Goal: Communication & Community: Answer question/provide support

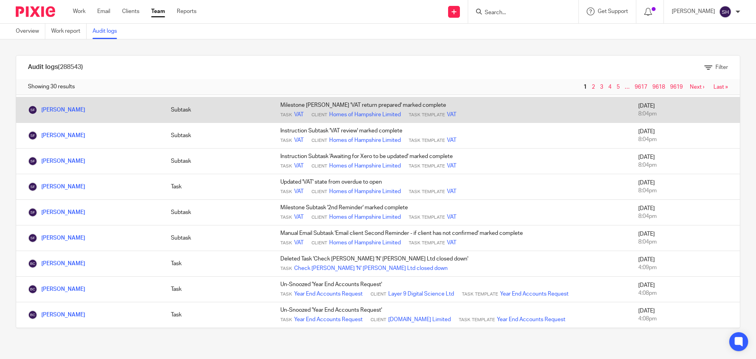
scroll to position [79, 0]
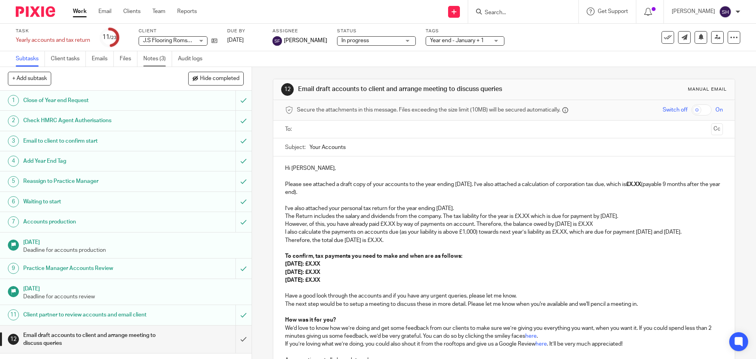
click at [159, 56] on link "Notes (3)" at bounding box center [157, 58] width 29 height 15
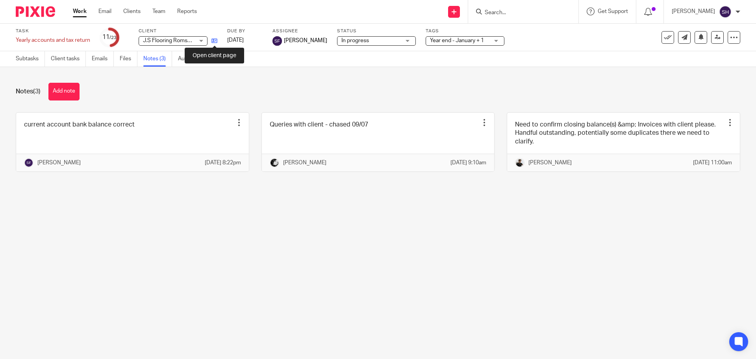
click at [214, 39] on icon at bounding box center [215, 41] width 6 height 6
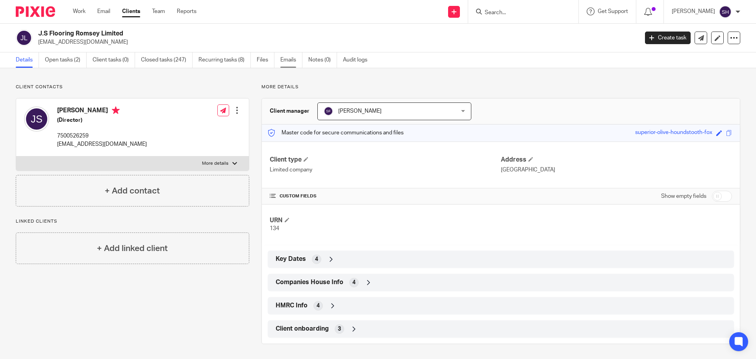
click at [291, 64] on link "Emails" at bounding box center [291, 59] width 22 height 15
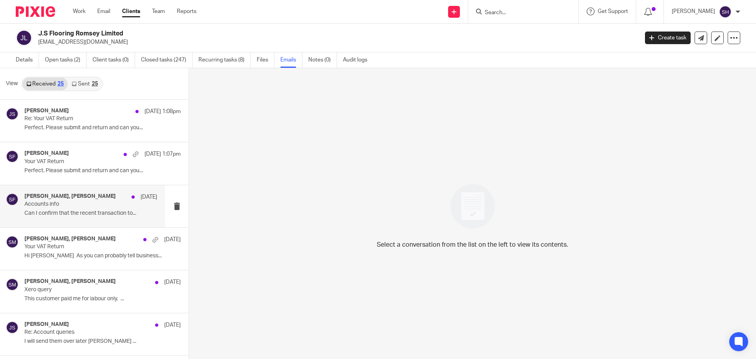
click at [86, 199] on h4 "[PERSON_NAME], [PERSON_NAME]" at bounding box center [69, 196] width 91 height 7
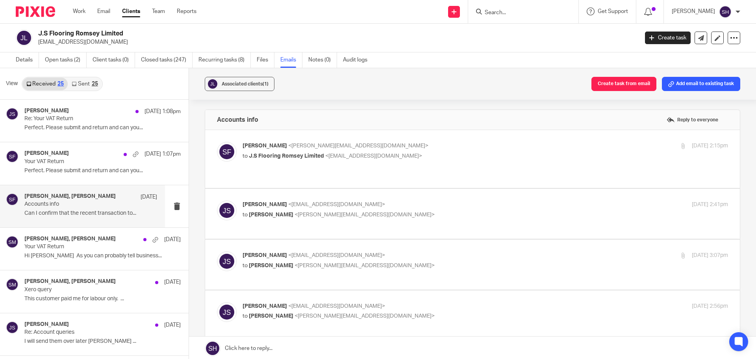
click at [391, 153] on span "<[EMAIL_ADDRESS][DOMAIN_NAME]>" at bounding box center [373, 156] width 97 height 6
checkbox input "true"
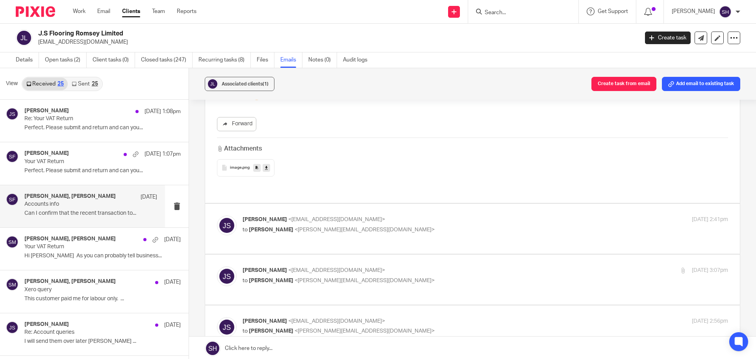
scroll to position [315, 0]
click at [444, 225] on p "to [PERSON_NAME] <[PERSON_NAME][EMAIL_ADDRESS][DOMAIN_NAME]>" at bounding box center [405, 229] width 324 height 8
checkbox input "true"
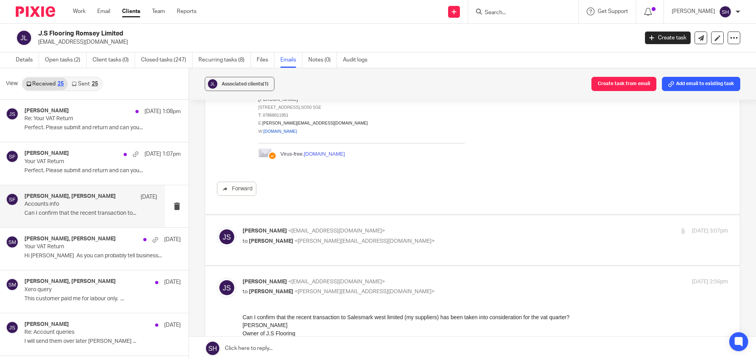
scroll to position [630, 0]
click at [407, 217] on label at bounding box center [472, 239] width 535 height 50
click at [217, 226] on input "checkbox" at bounding box center [217, 226] width 0 height 0
checkbox input "true"
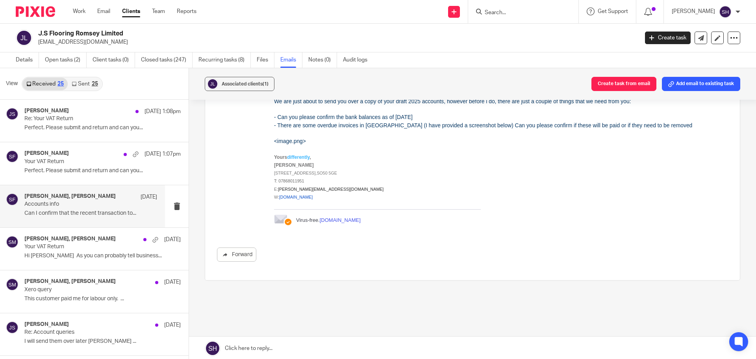
scroll to position [2395, 0]
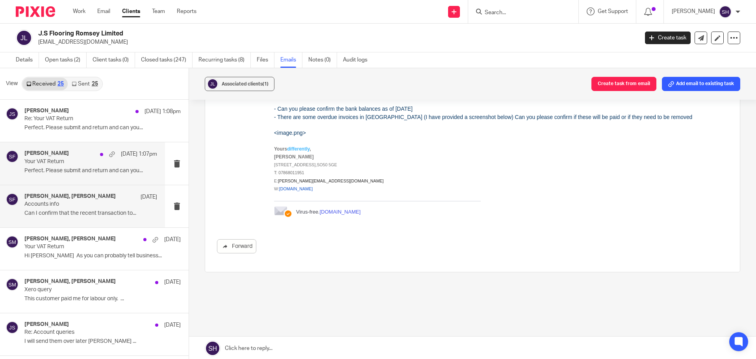
click at [71, 183] on div "[PERSON_NAME] [DATE] 1:07pm Your VAT Return Perfect. Please submit and return a…" at bounding box center [82, 163] width 165 height 42
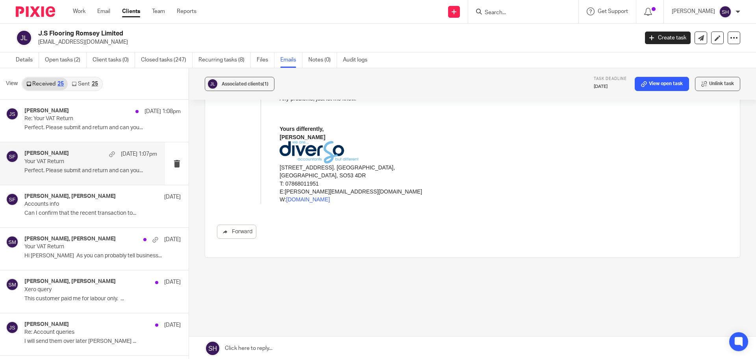
scroll to position [0, 0]
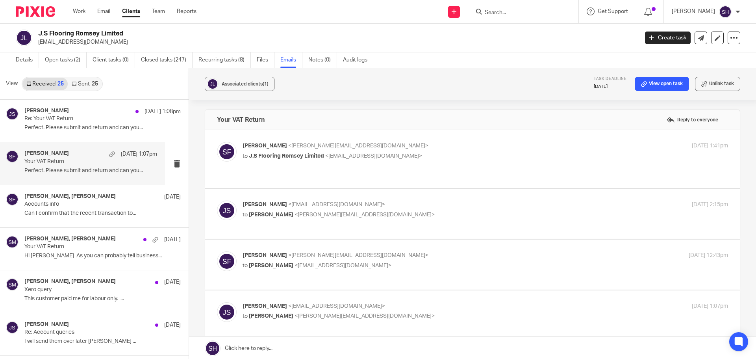
click at [430, 159] on p "to J.S Flooring Romsey Limited <[EMAIL_ADDRESS][DOMAIN_NAME]>" at bounding box center [405, 156] width 324 height 8
checkbox input "true"
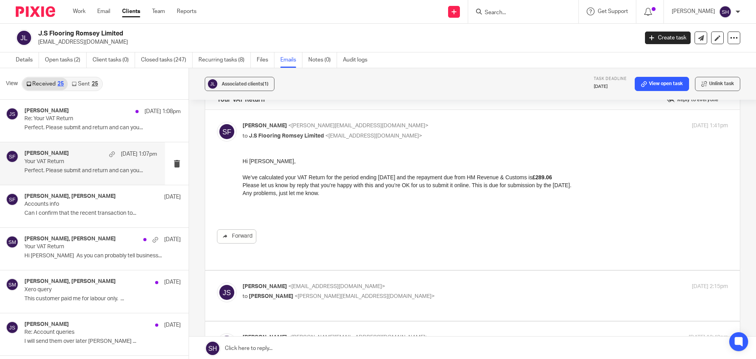
scroll to position [39, 0]
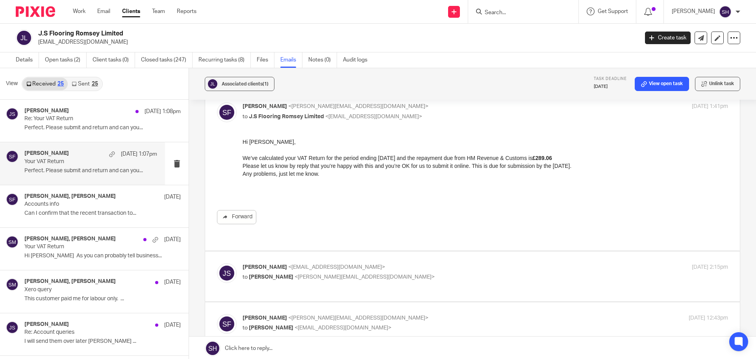
click at [404, 263] on p "[PERSON_NAME] <[EMAIL_ADDRESS][DOMAIN_NAME]>" at bounding box center [405, 267] width 324 height 8
checkbox input "true"
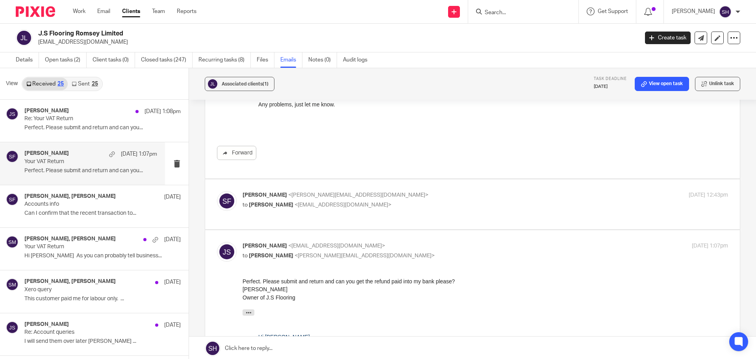
scroll to position [354, 0]
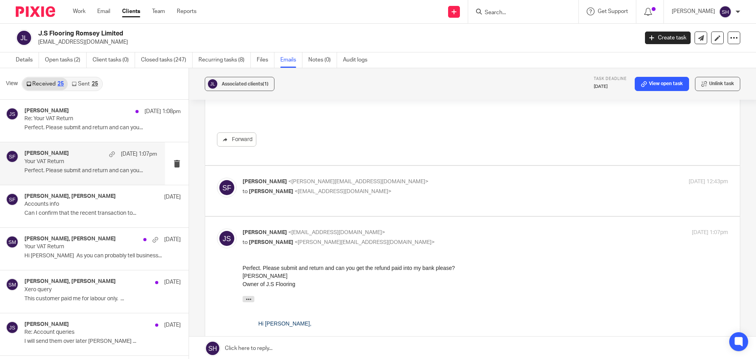
click at [396, 178] on p "[PERSON_NAME] <[PERSON_NAME][EMAIL_ADDRESS][DOMAIN_NAME]>" at bounding box center [405, 182] width 324 height 8
checkbox input "true"
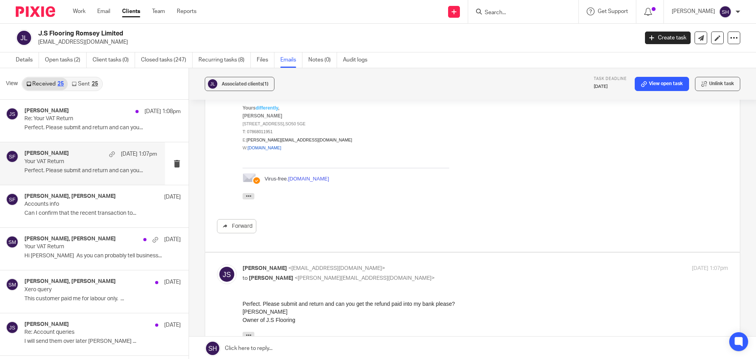
scroll to position [512, 0]
click at [378, 274] on p "to [PERSON_NAME] <[PERSON_NAME][EMAIL_ADDRESS][DOMAIN_NAME]>" at bounding box center [405, 278] width 324 height 8
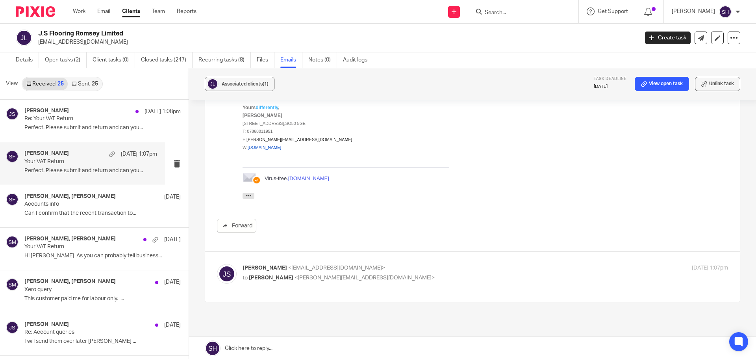
click at [378, 274] on p "to [PERSON_NAME] <[PERSON_NAME][EMAIL_ADDRESS][DOMAIN_NAME]>" at bounding box center [405, 278] width 324 height 8
checkbox input "true"
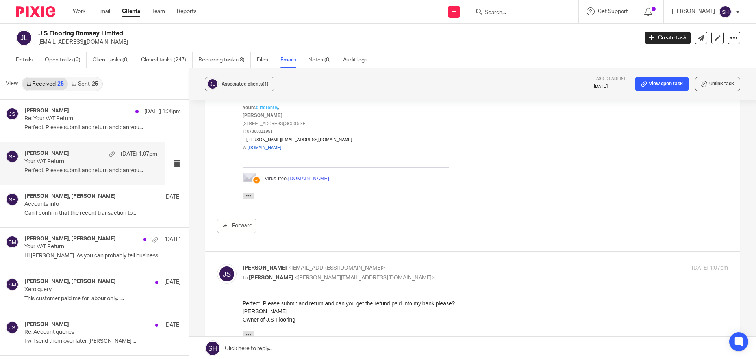
scroll to position [0, 0]
click at [82, 85] on link "Sent 25" at bounding box center [85, 84] width 34 height 13
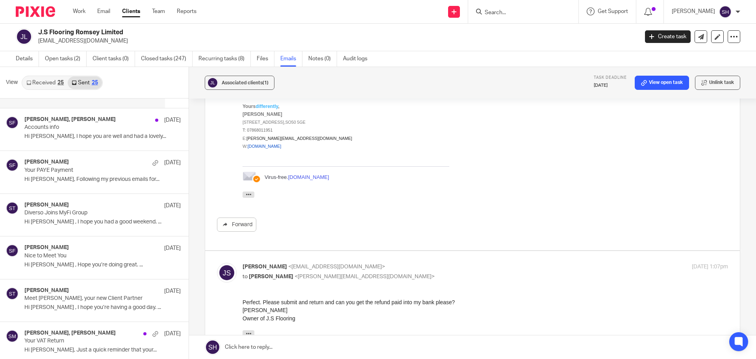
scroll to position [158, 0]
